Goal: Find specific page/section: Find specific page/section

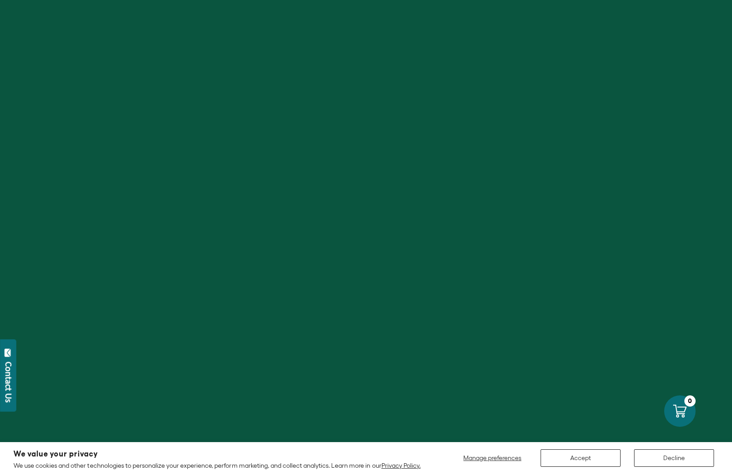
click at [676, 458] on button "Decline" at bounding box center [674, 459] width 80 height 18
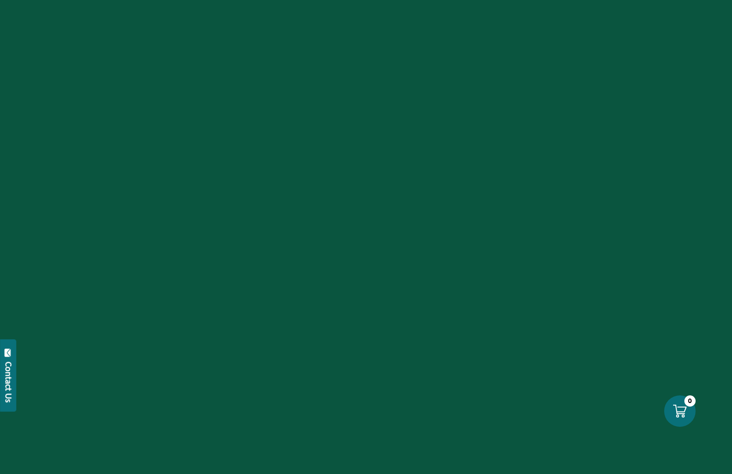
scroll to position [1635, 0]
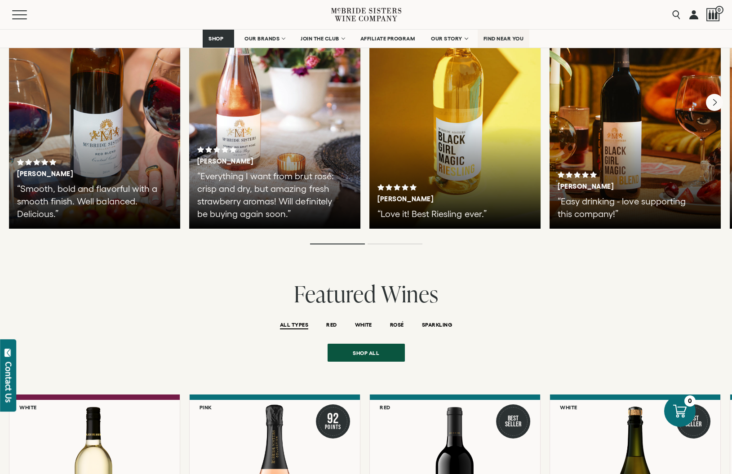
click at [515, 38] on span "FIND NEAR YOU" at bounding box center [504, 39] width 40 height 6
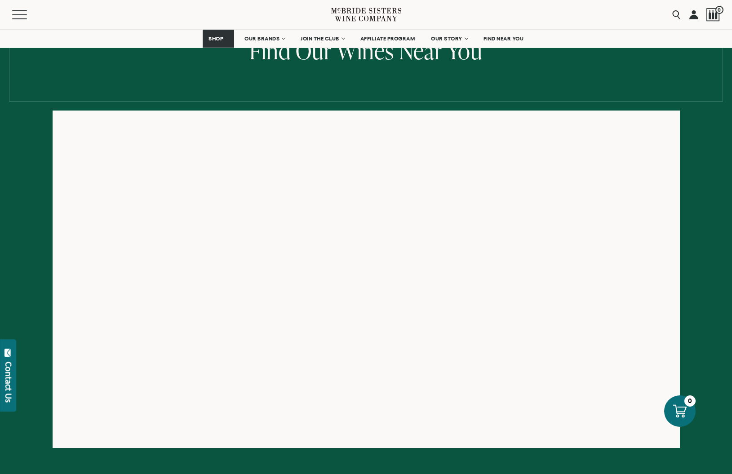
scroll to position [96, 0]
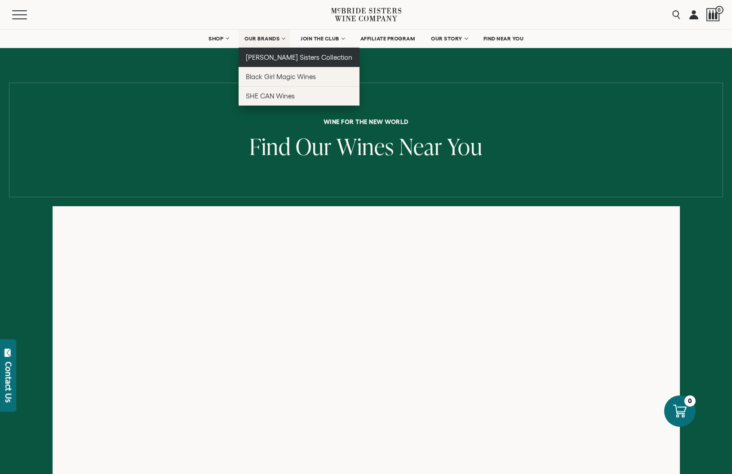
click at [272, 56] on span "[PERSON_NAME] Sisters Collection" at bounding box center [299, 57] width 107 height 8
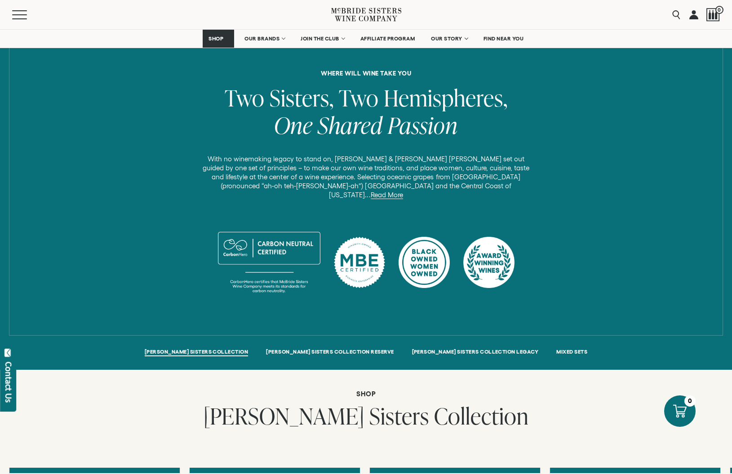
scroll to position [347, 0]
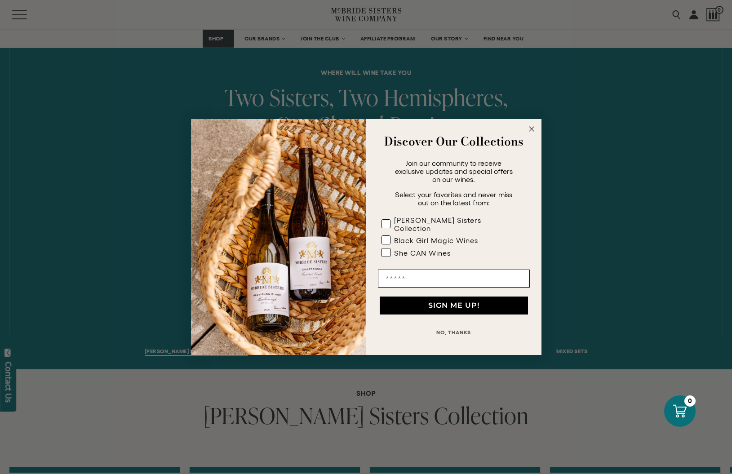
click at [534, 133] on circle "Close dialog" at bounding box center [531, 129] width 10 height 10
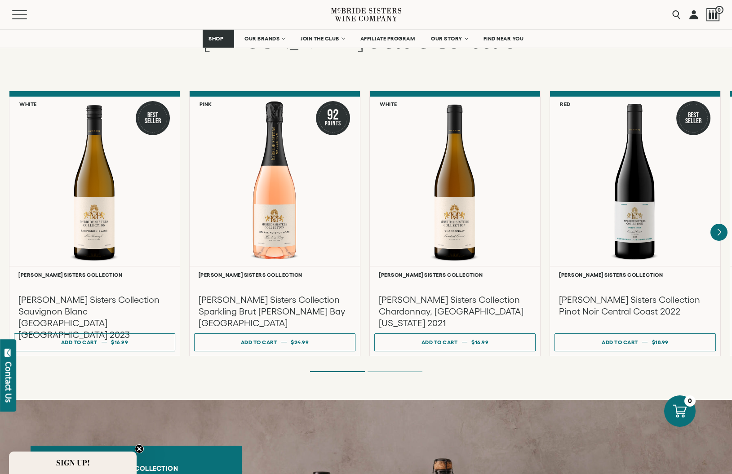
scroll to position [723, 0]
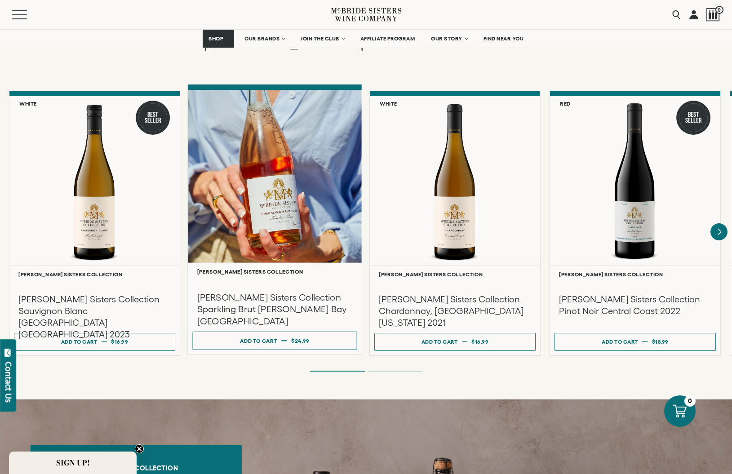
click at [258, 298] on h3 "McBride Sisters Collection Sparkling Brut Rose Hawke's Bay NV" at bounding box center [275, 309] width 156 height 36
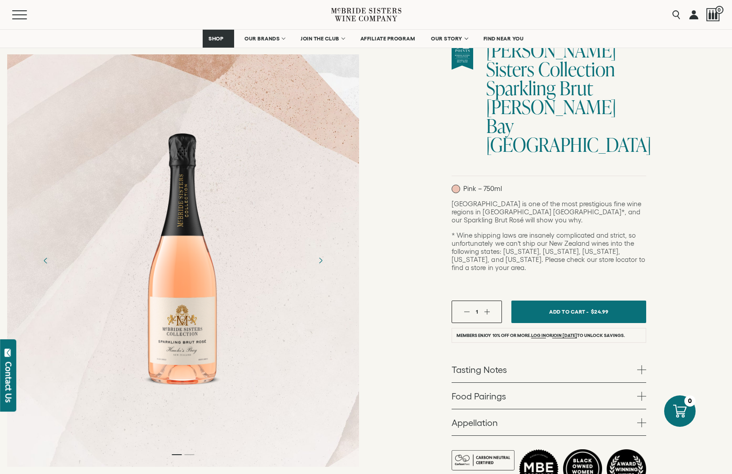
scroll to position [98, 0]
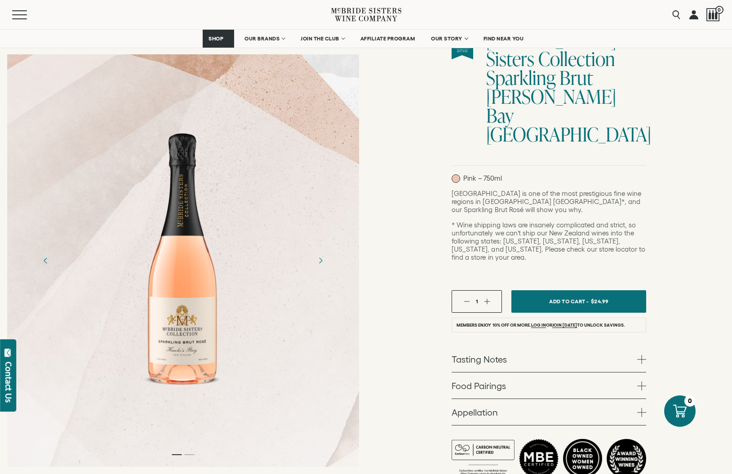
click at [640, 382] on span at bounding box center [641, 386] width 9 height 9
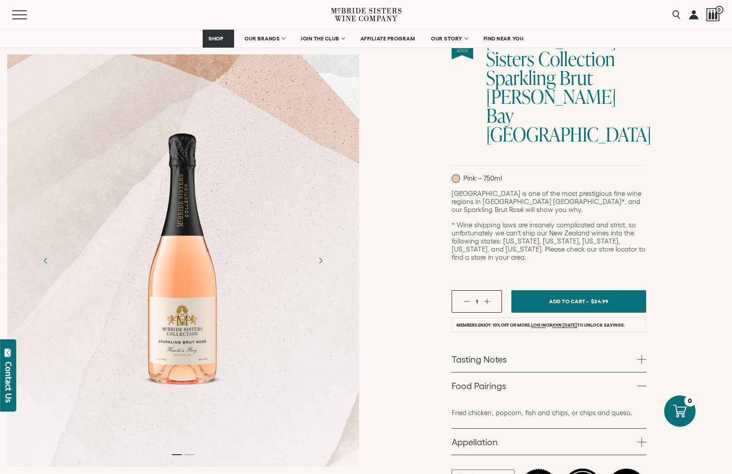
click at [640, 355] on span at bounding box center [641, 359] width 9 height 9
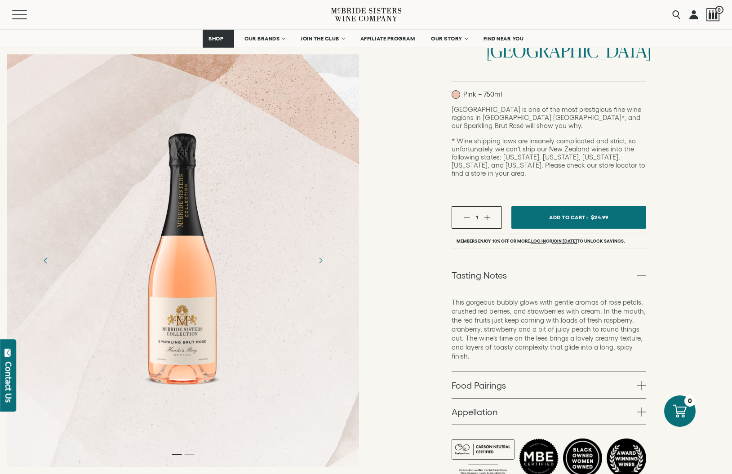
scroll to position [187, 0]
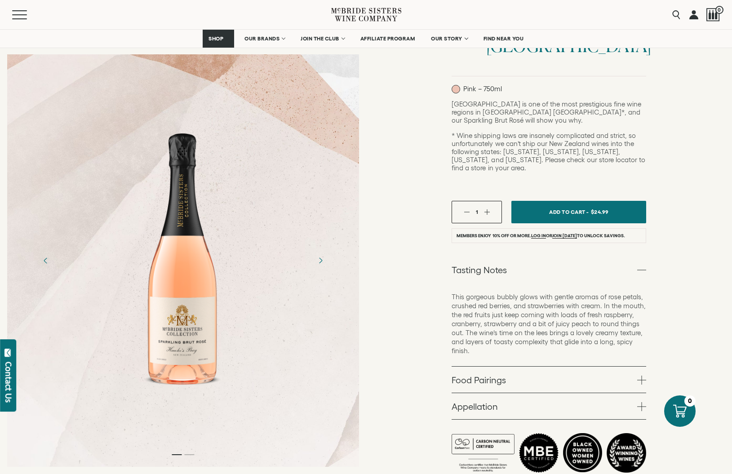
click at [644, 376] on span at bounding box center [641, 380] width 9 height 9
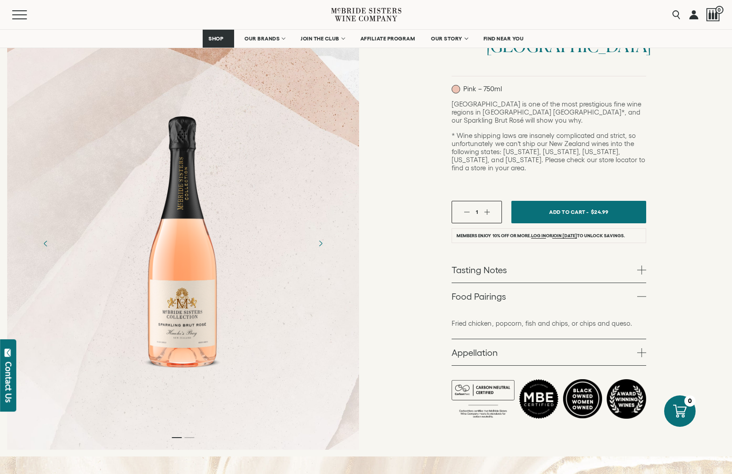
click at [641, 266] on span at bounding box center [641, 270] width 9 height 9
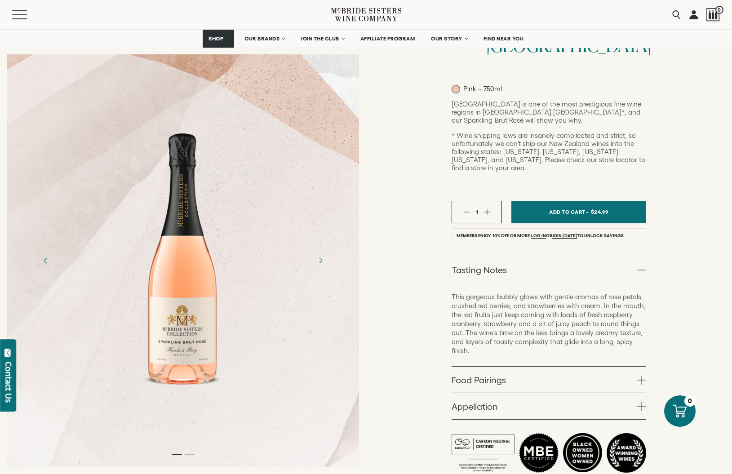
click at [639, 376] on span at bounding box center [641, 380] width 9 height 9
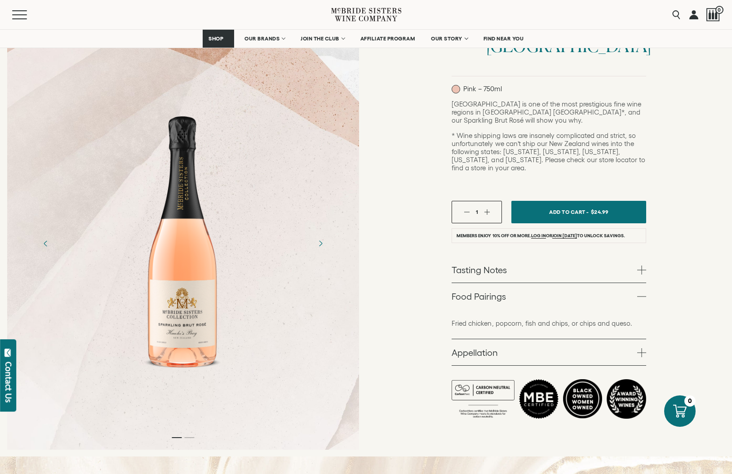
click at [641, 348] on span at bounding box center [641, 352] width 9 height 9
click at [642, 319] on span at bounding box center [641, 323] width 9 height 9
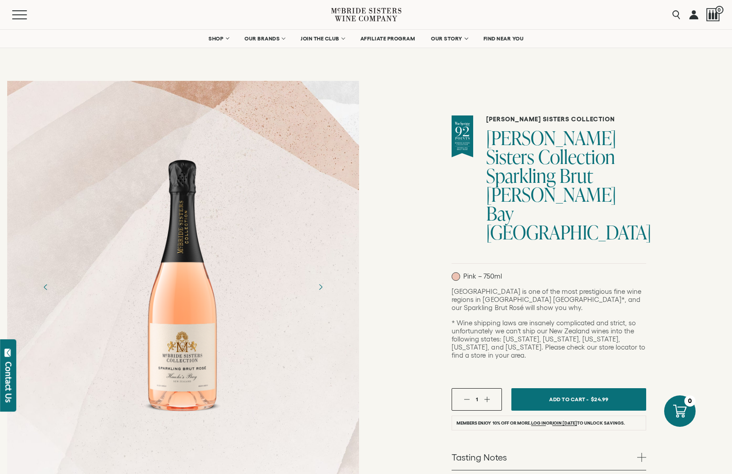
scroll to position [0, 0]
click at [507, 39] on span "FIND NEAR YOU" at bounding box center [504, 39] width 40 height 6
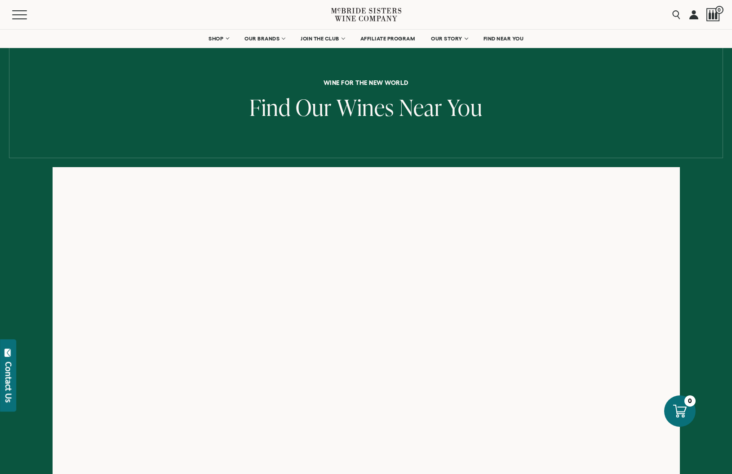
scroll to position [46, 0]
